Goal: Answer question/provide support

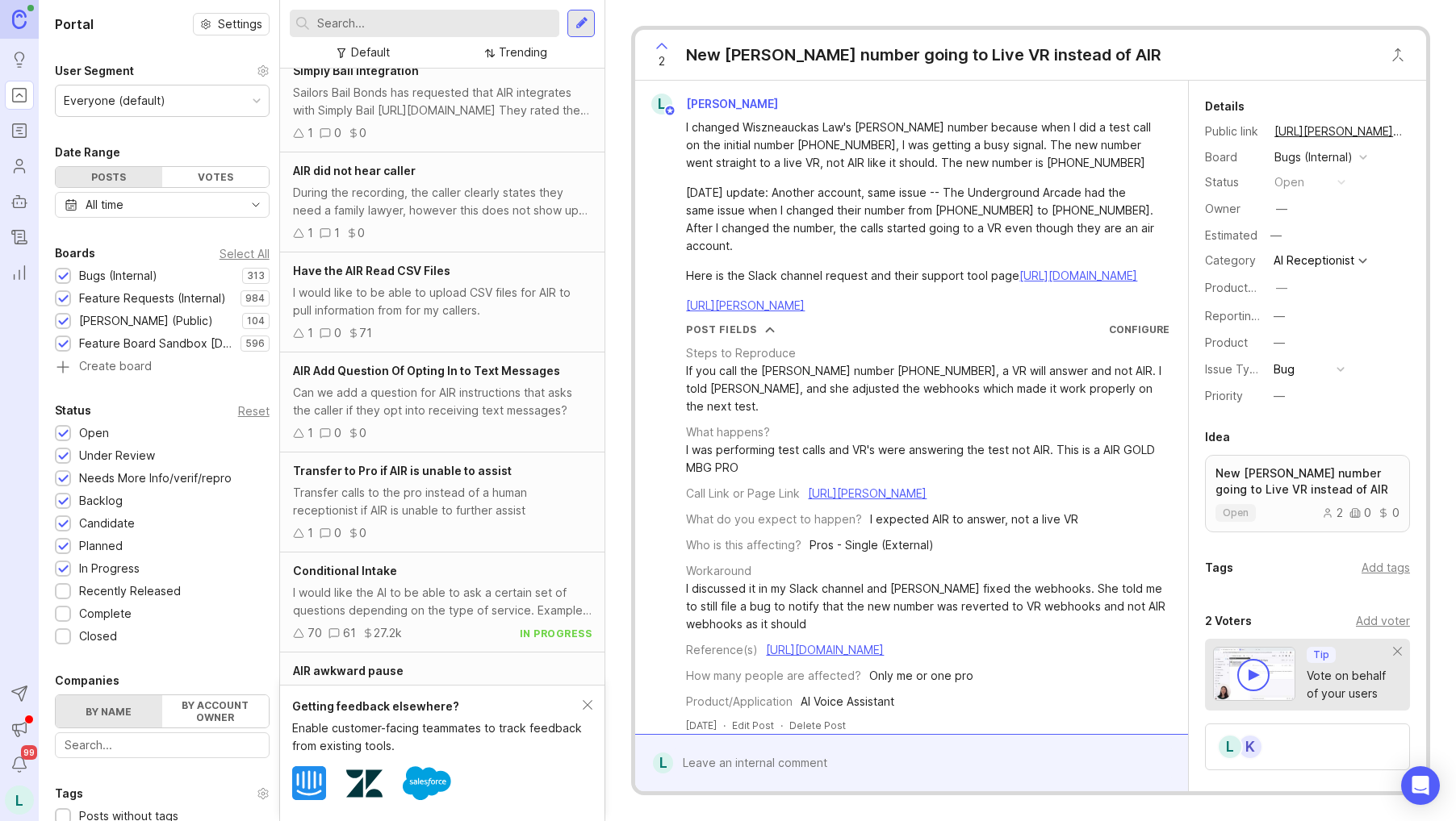
scroll to position [735, 0]
click at [419, 33] on div at bounding box center [424, 23] width 270 height 27
type input "transfer to vr"
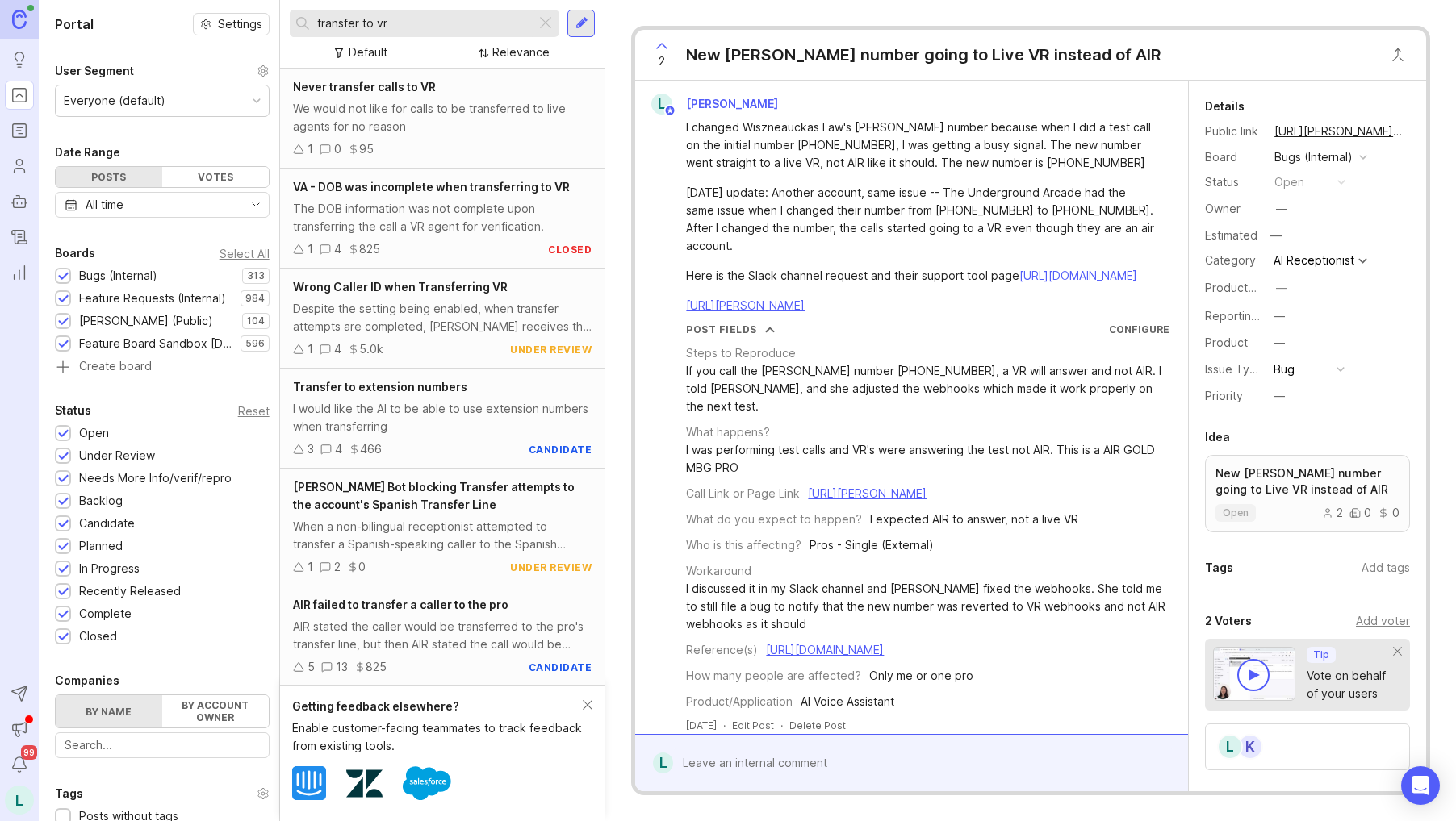
click at [387, 90] on span "Never transfer calls to VR" at bounding box center [365, 86] width 143 height 14
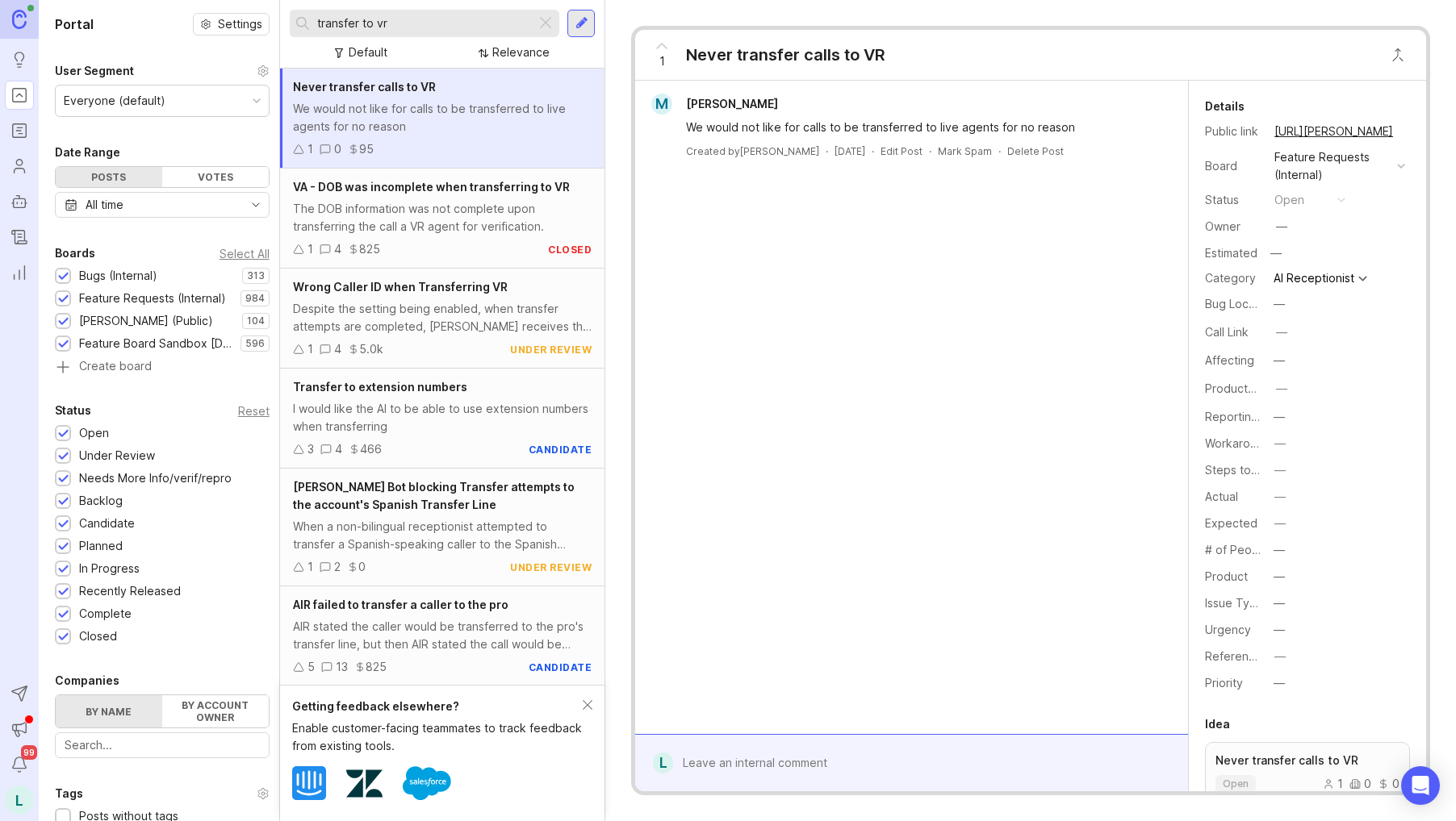
click at [942, 266] on div "M Michael Trasso We would not like for calls to be transferred to live agents f…" at bounding box center [912, 407] width 553 height 653
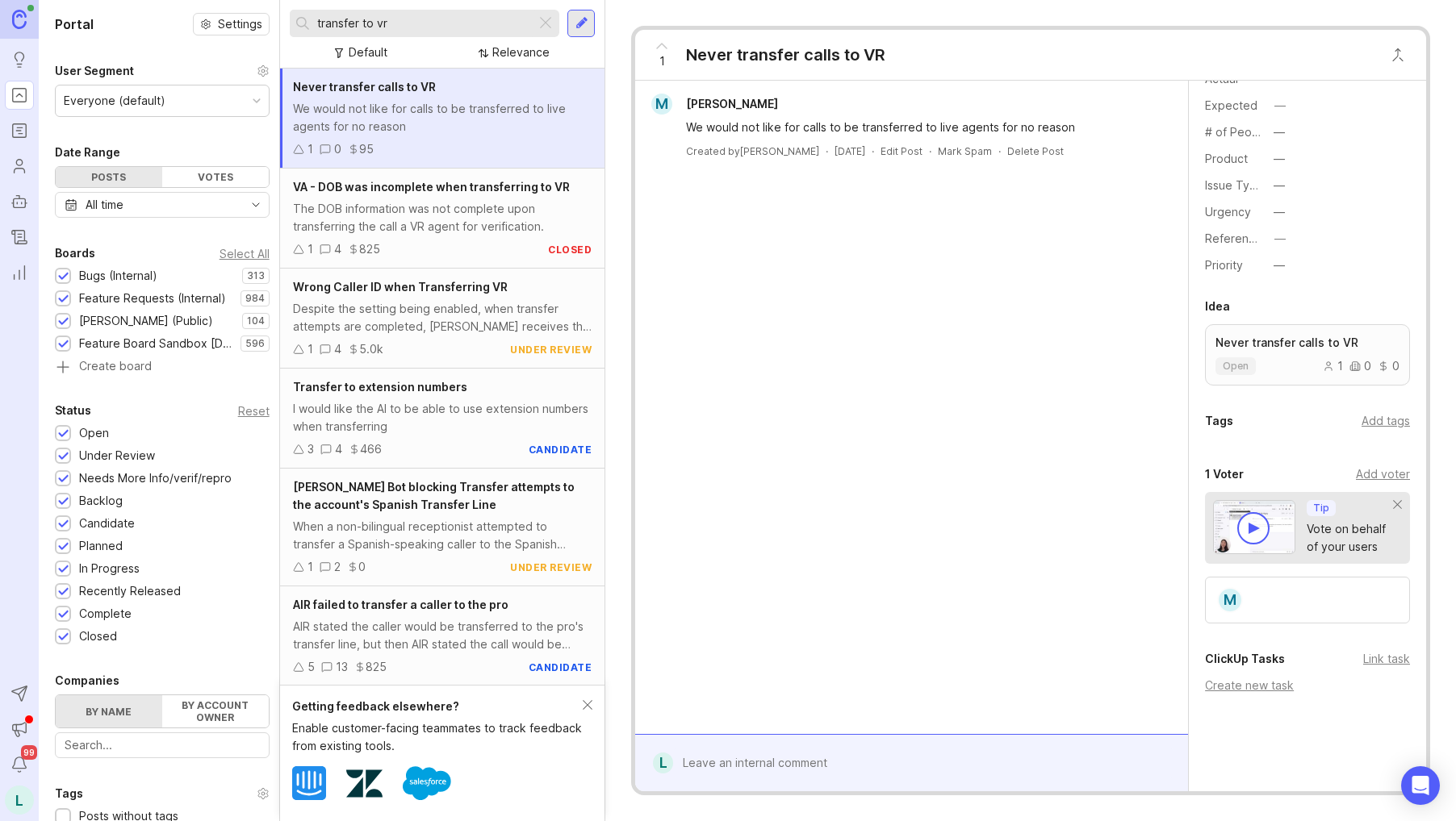
scroll to position [467, 0]
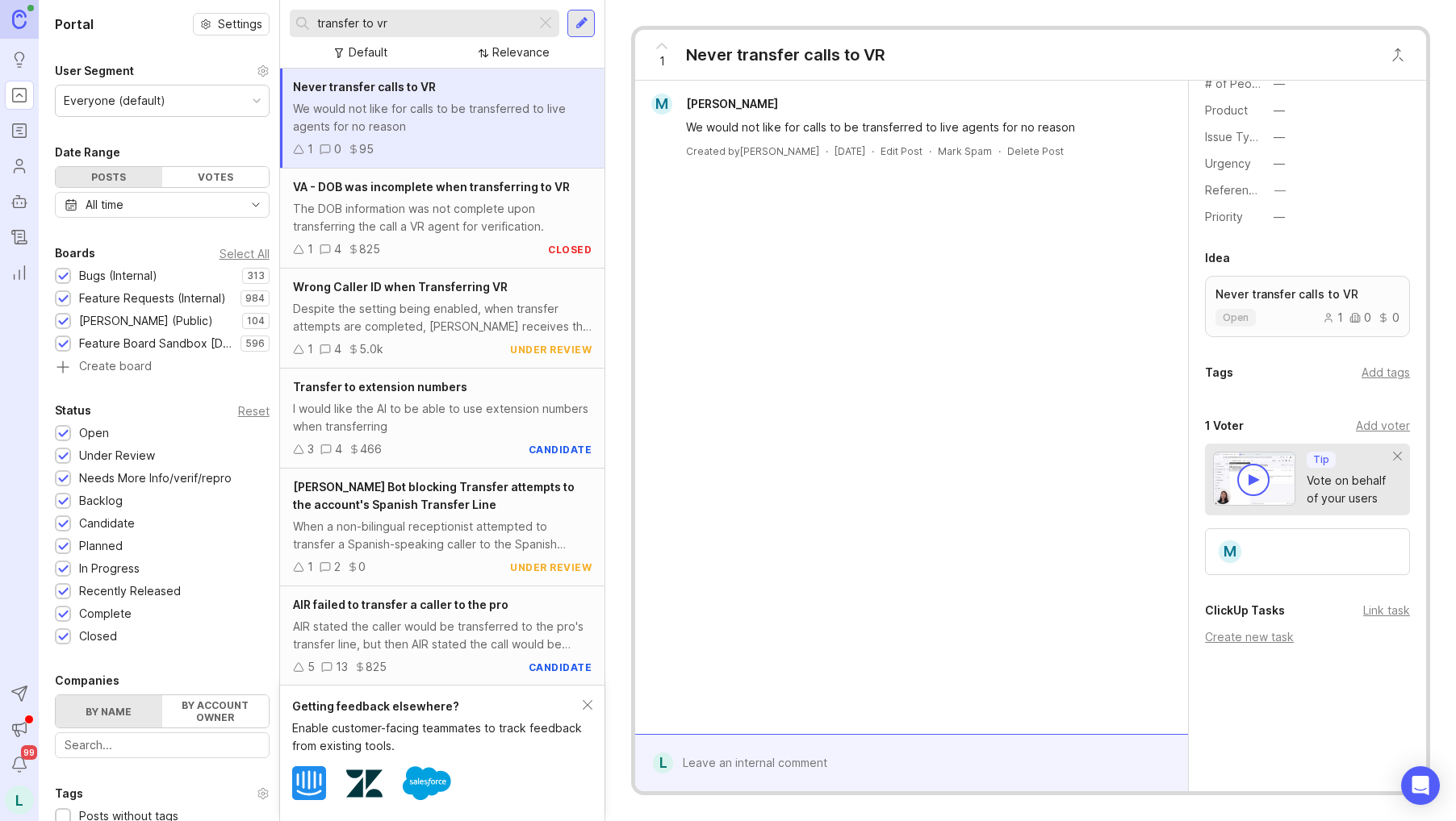
click at [297, 150] on icon at bounding box center [299, 149] width 12 height 12
click at [297, 152] on icon at bounding box center [299, 149] width 12 height 12
click at [660, 50] on icon at bounding box center [661, 46] width 19 height 19
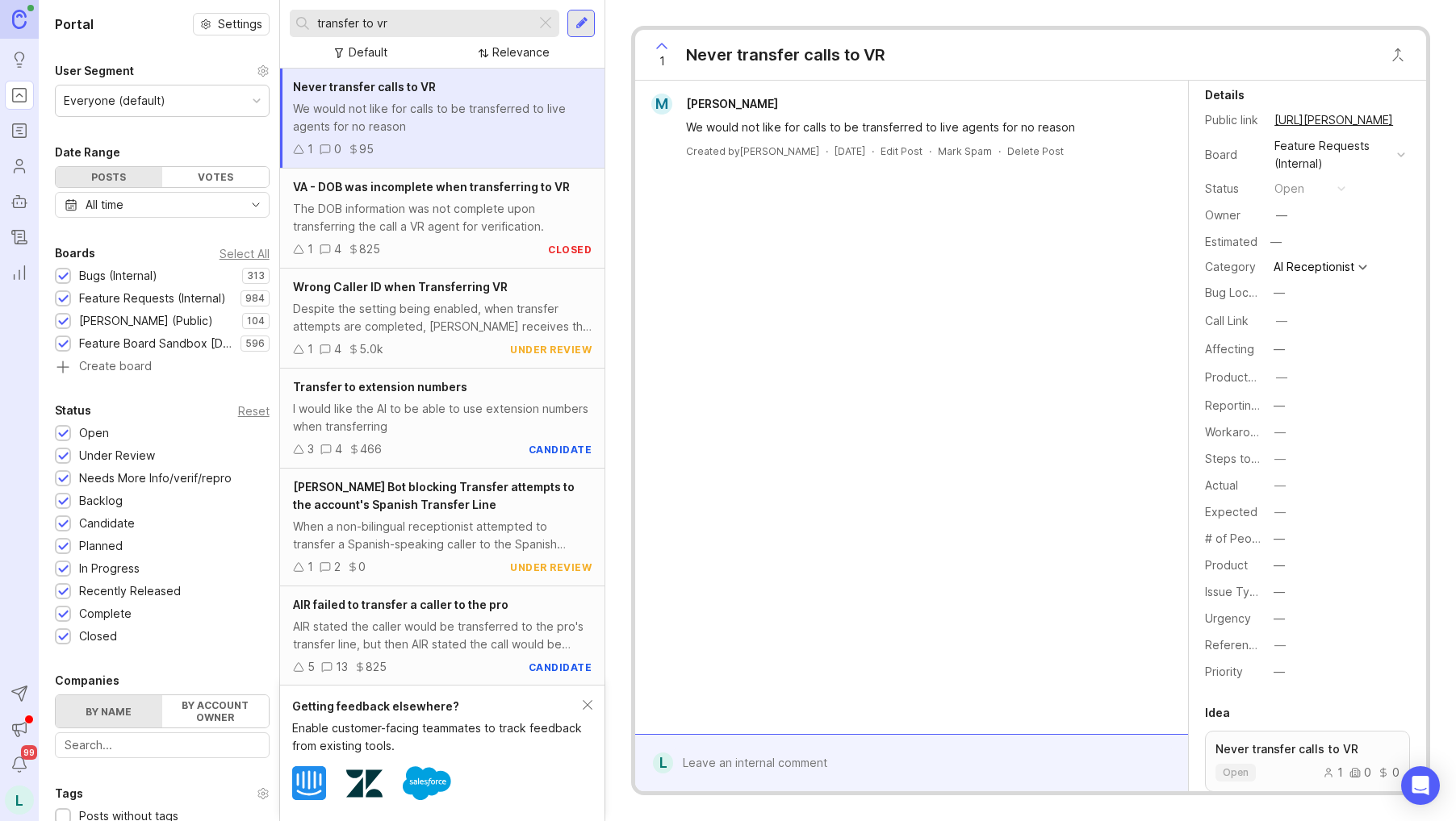
scroll to position [0, 0]
